Goal: Navigation & Orientation: Find specific page/section

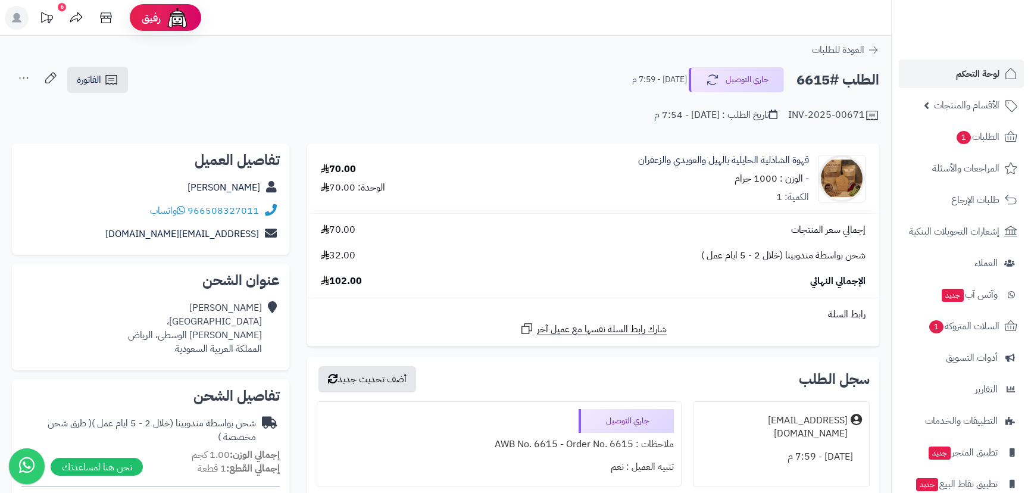
click at [998, 74] on span "لوحة التحكم" at bounding box center [977, 73] width 43 height 17
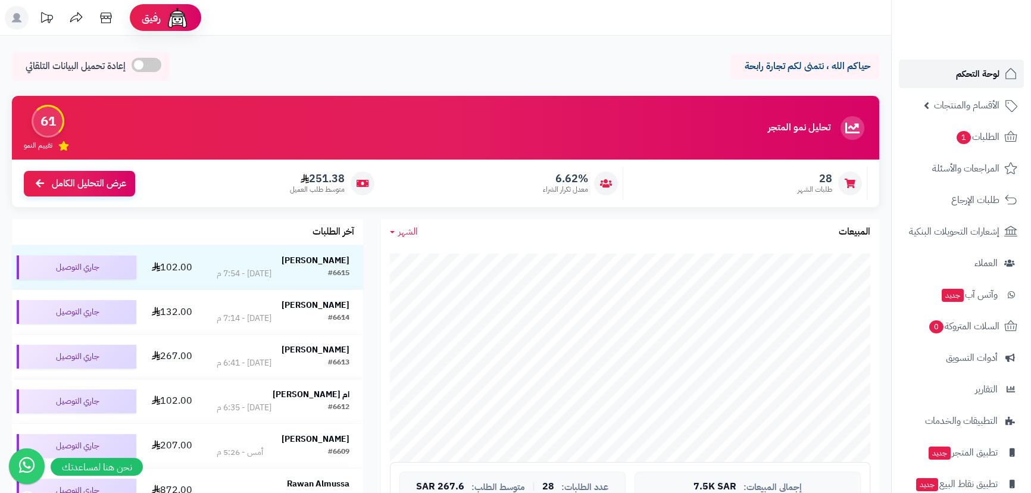
click at [974, 68] on span "لوحة التحكم" at bounding box center [977, 73] width 43 height 17
